Goal: Information Seeking & Learning: Compare options

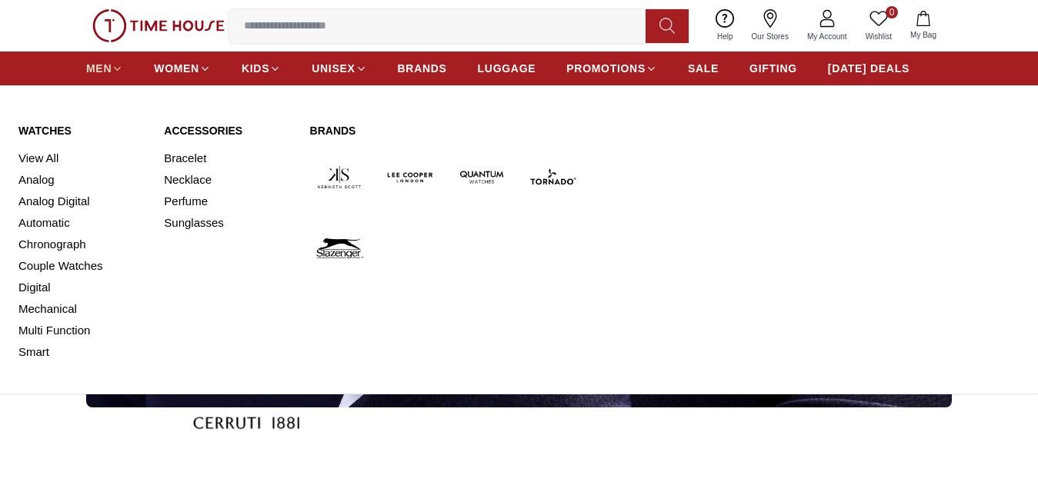
scroll to position [77, 0]
drag, startPoint x: 33, startPoint y: 168, endPoint x: 41, endPoint y: 159, distance: 11.4
click at [35, 166] on link "View All" at bounding box center [81, 159] width 127 height 22
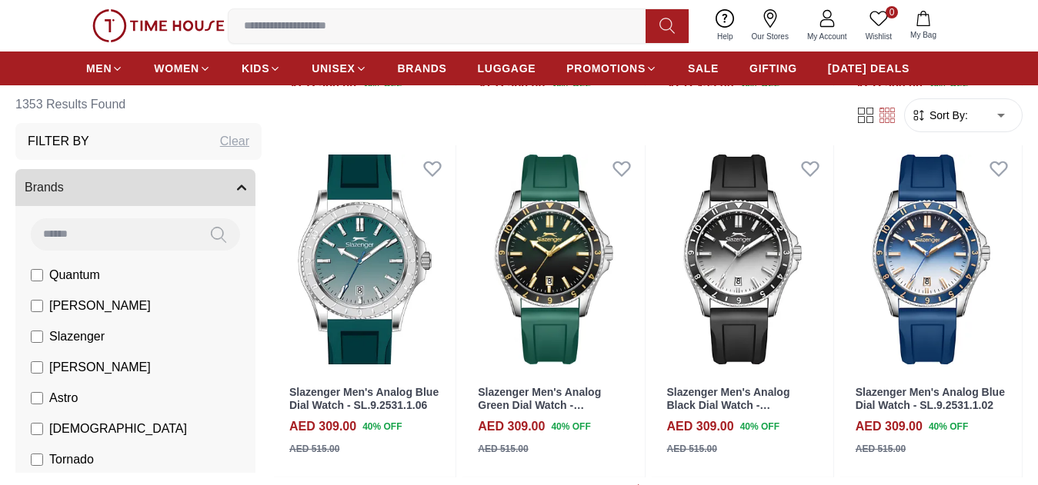
scroll to position [1461, 0]
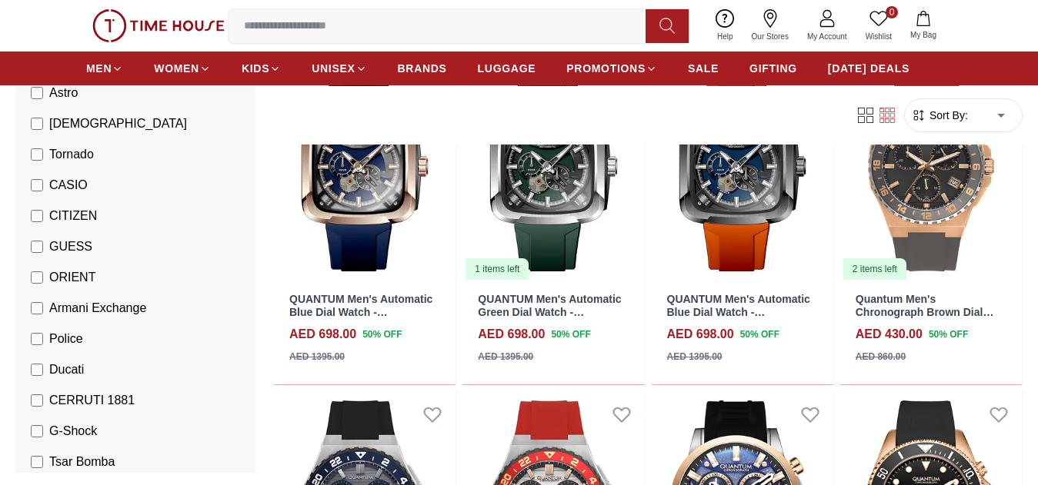
scroll to position [308, 0]
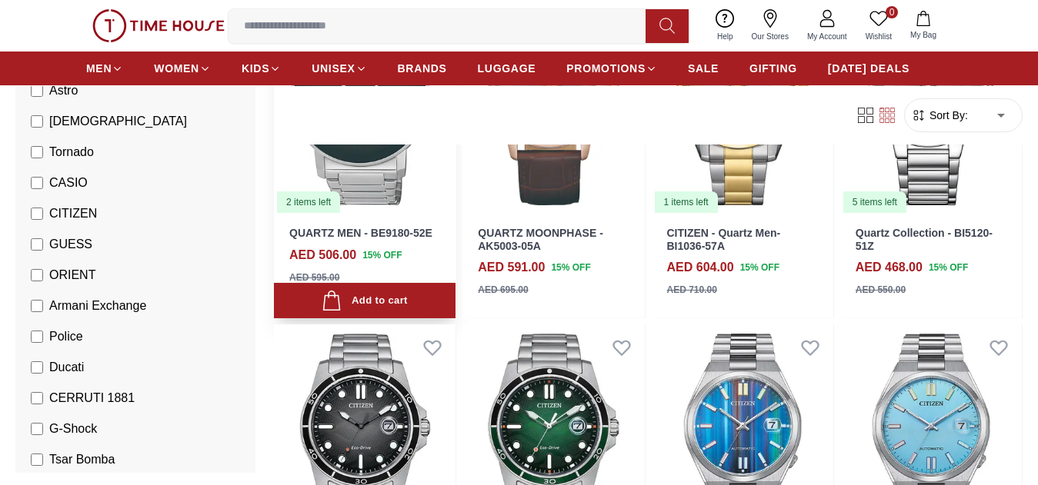
scroll to position [846, 0]
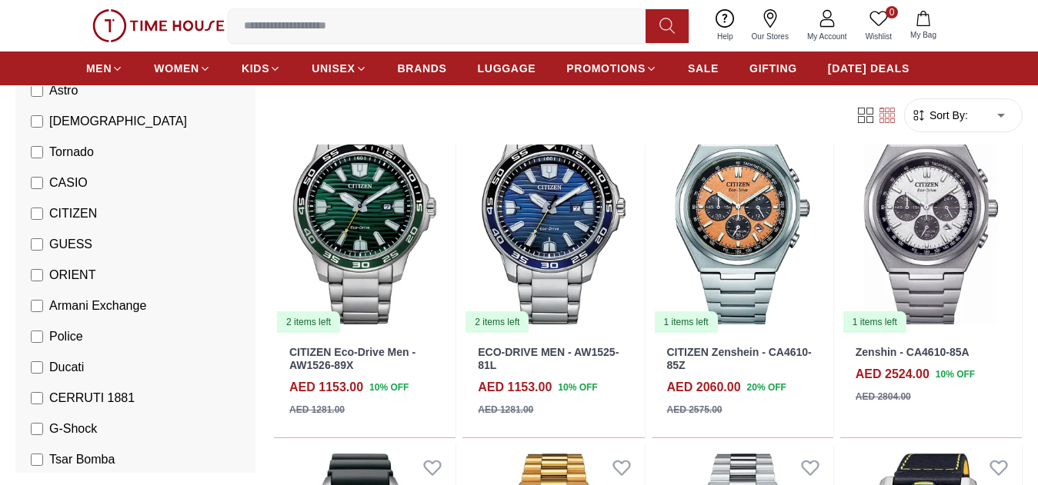
scroll to position [2231, 0]
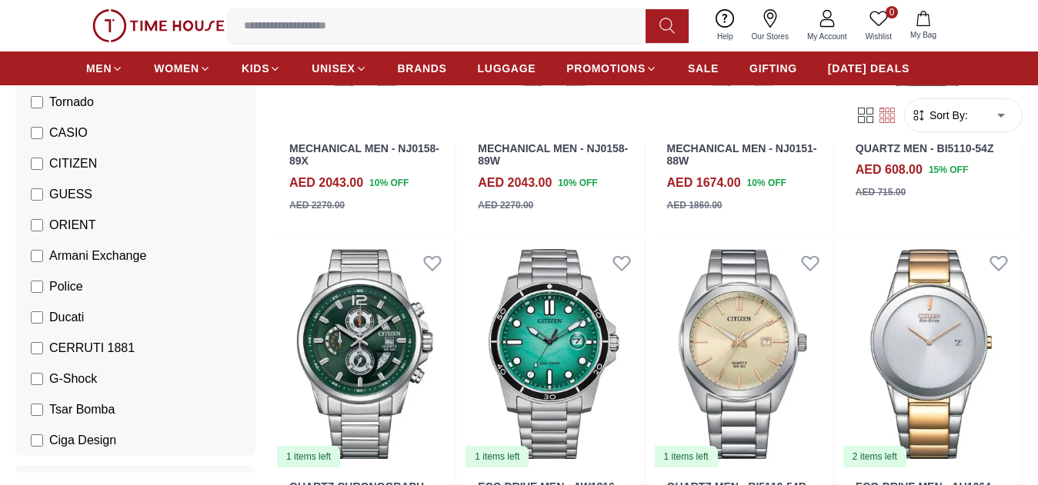
scroll to position [385, 0]
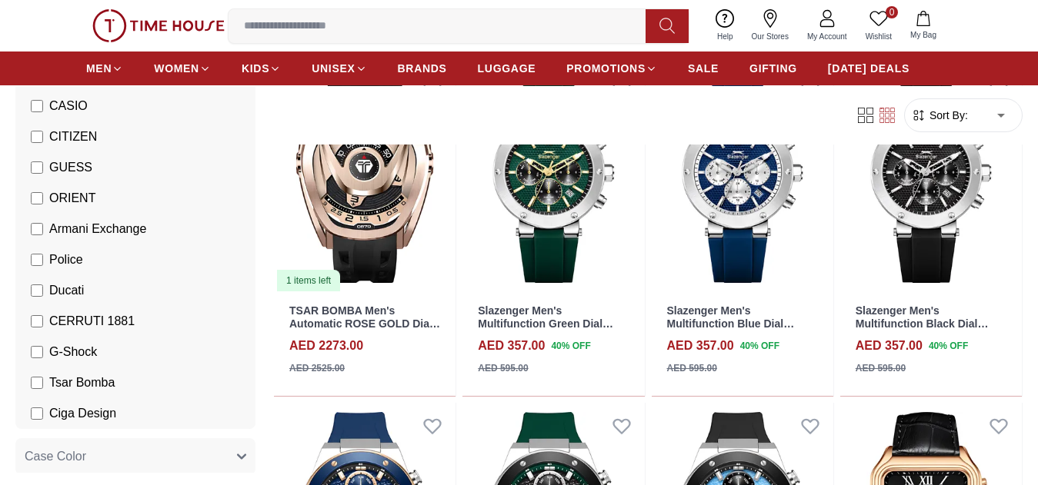
scroll to position [231, 0]
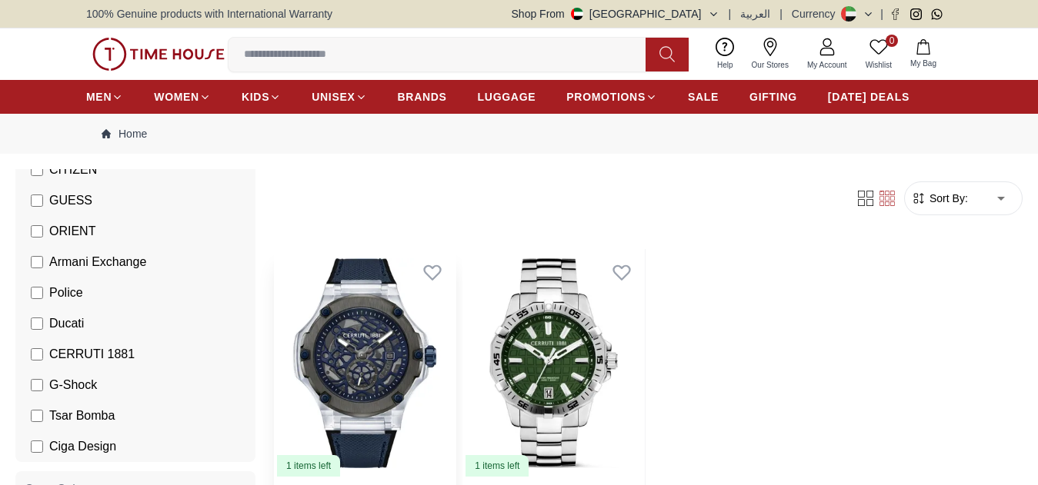
scroll to position [461, 0]
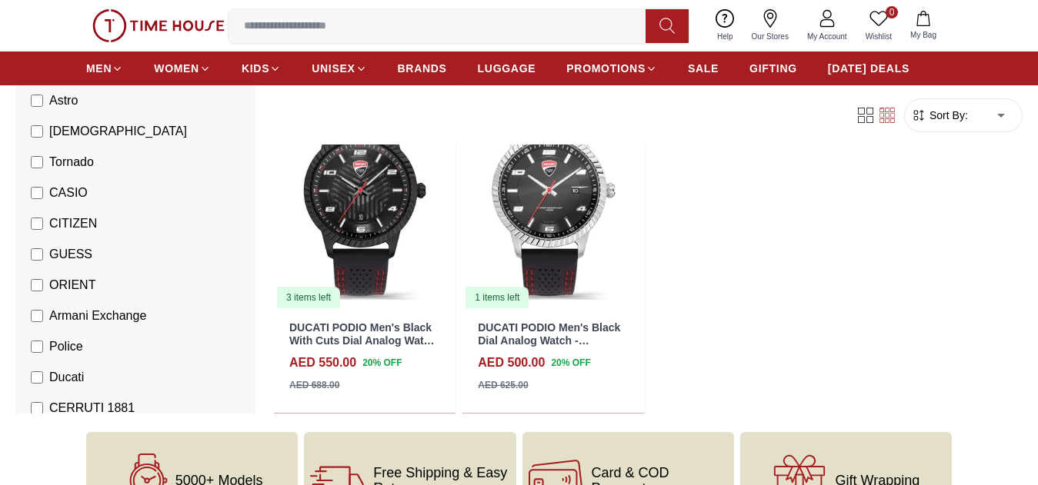
scroll to position [231, 0]
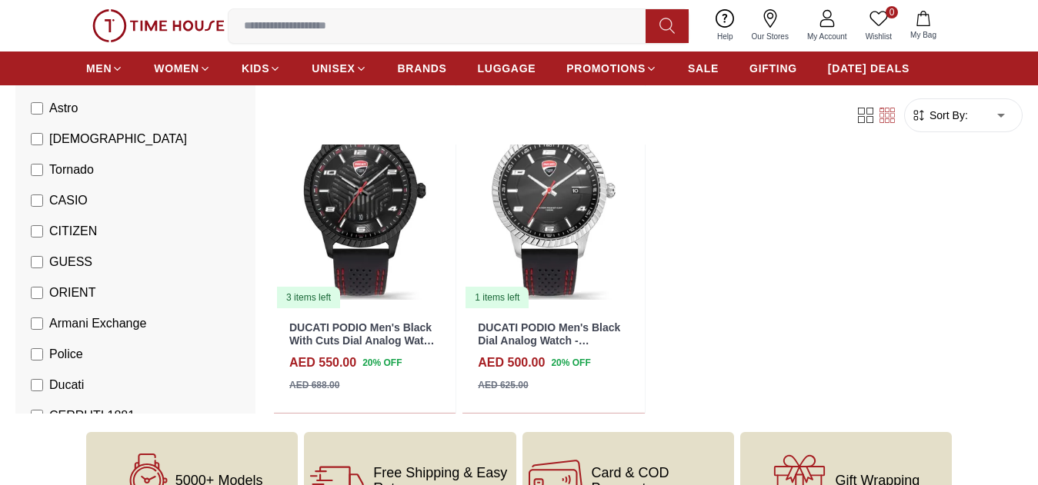
click at [35, 389] on label "Ducati" at bounding box center [57, 385] width 53 height 18
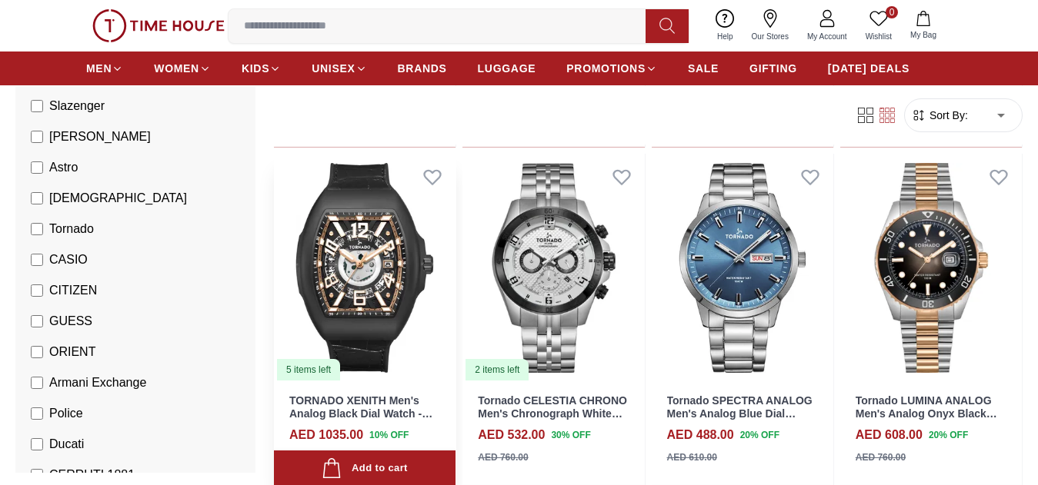
scroll to position [461, 0]
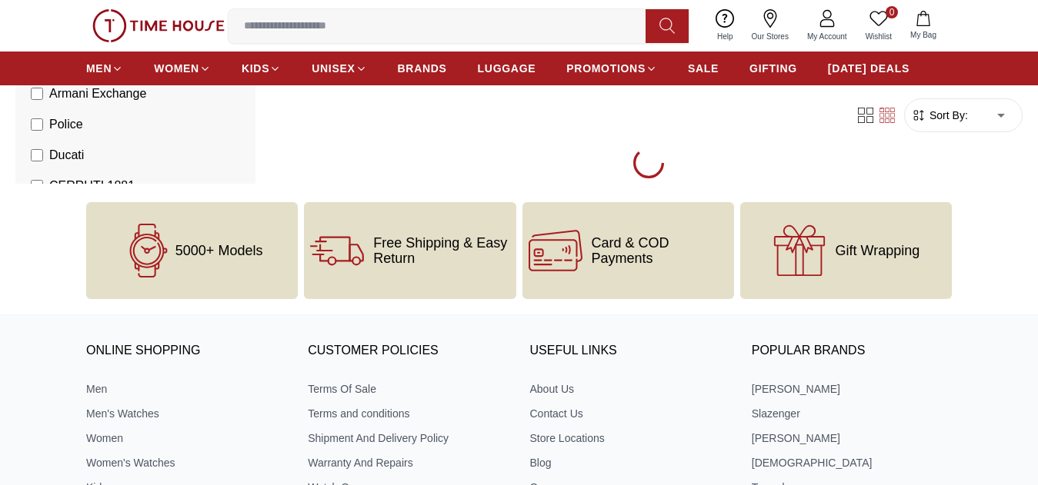
scroll to position [1769, 0]
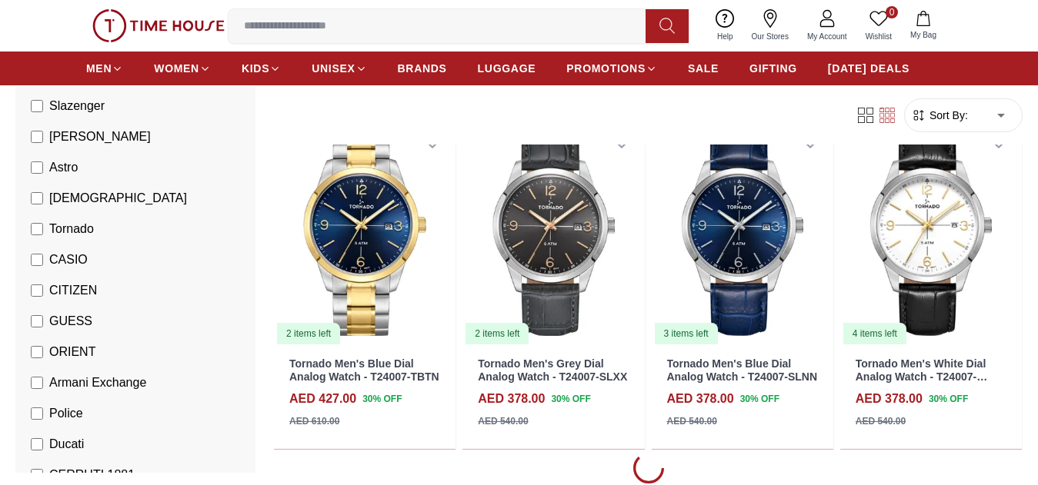
scroll to position [3230, 0]
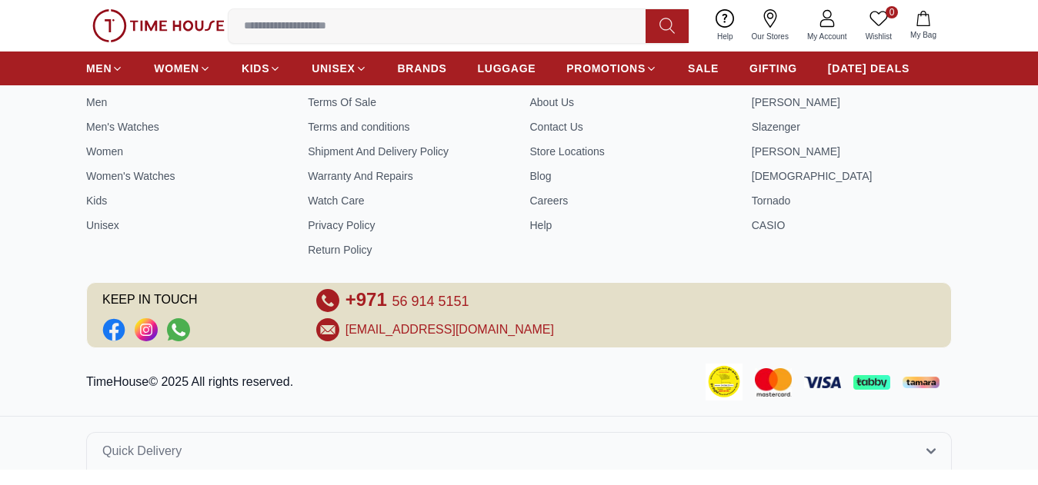
scroll to position [1751, 0]
